Goal: Task Accomplishment & Management: Complete application form

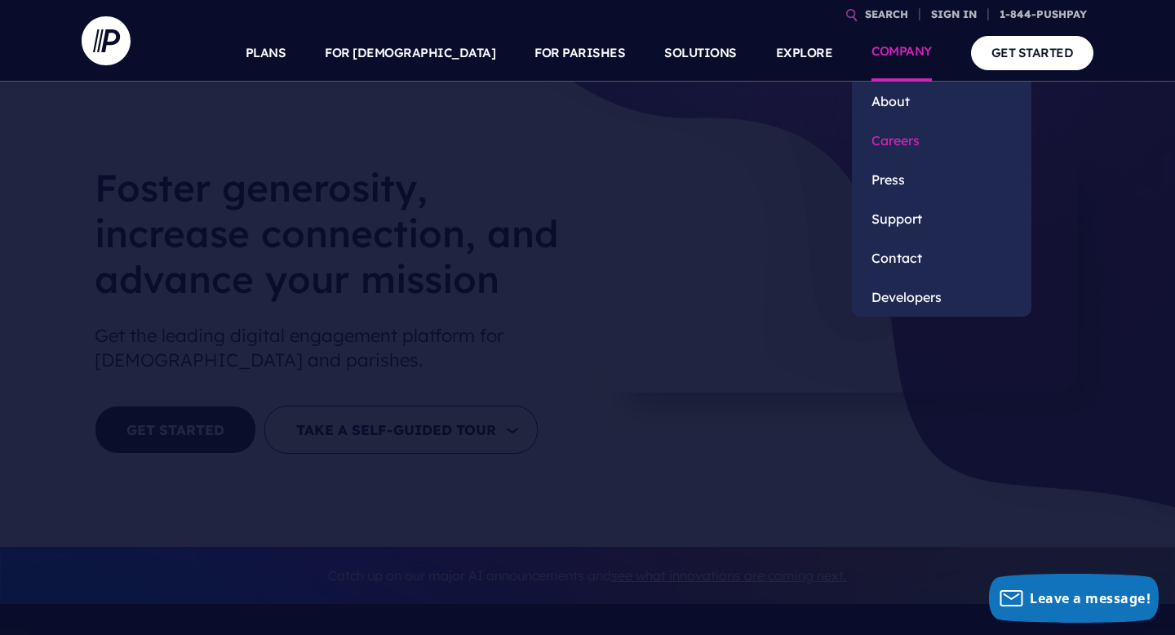
click at [896, 151] on link "Careers" at bounding box center [941, 140] width 179 height 39
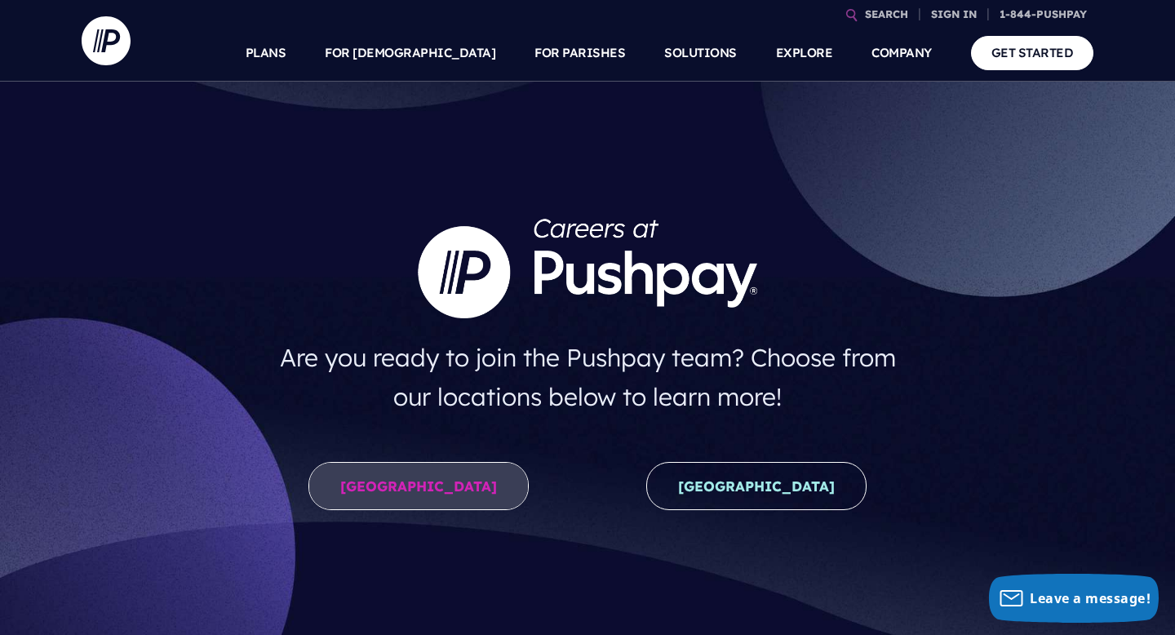
click at [447, 494] on link "United States" at bounding box center [418, 486] width 220 height 48
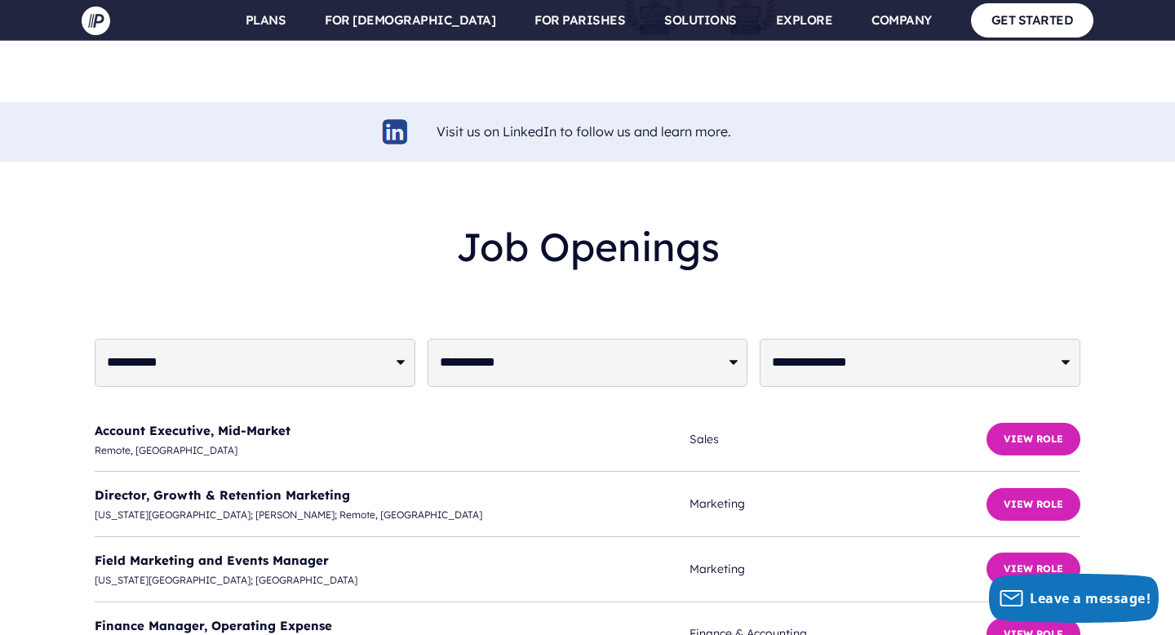
scroll to position [3573, 0]
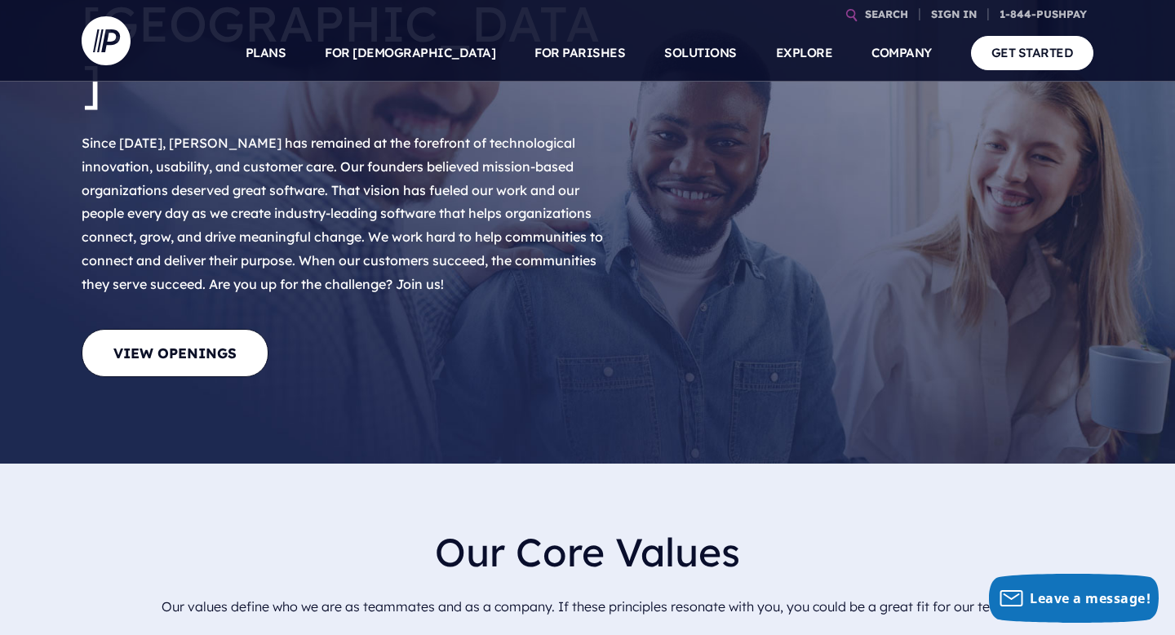
scroll to position [0, 0]
